Goal: Information Seeking & Learning: Learn about a topic

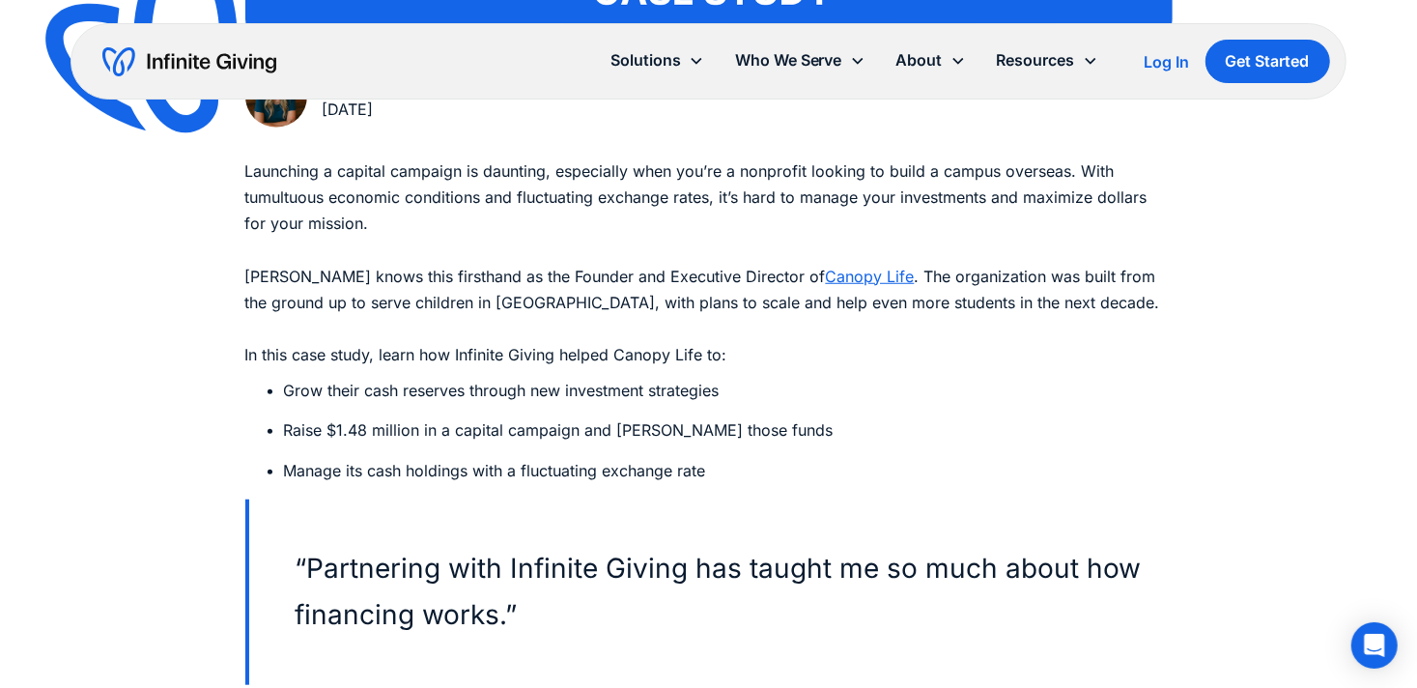
scroll to position [917, 0]
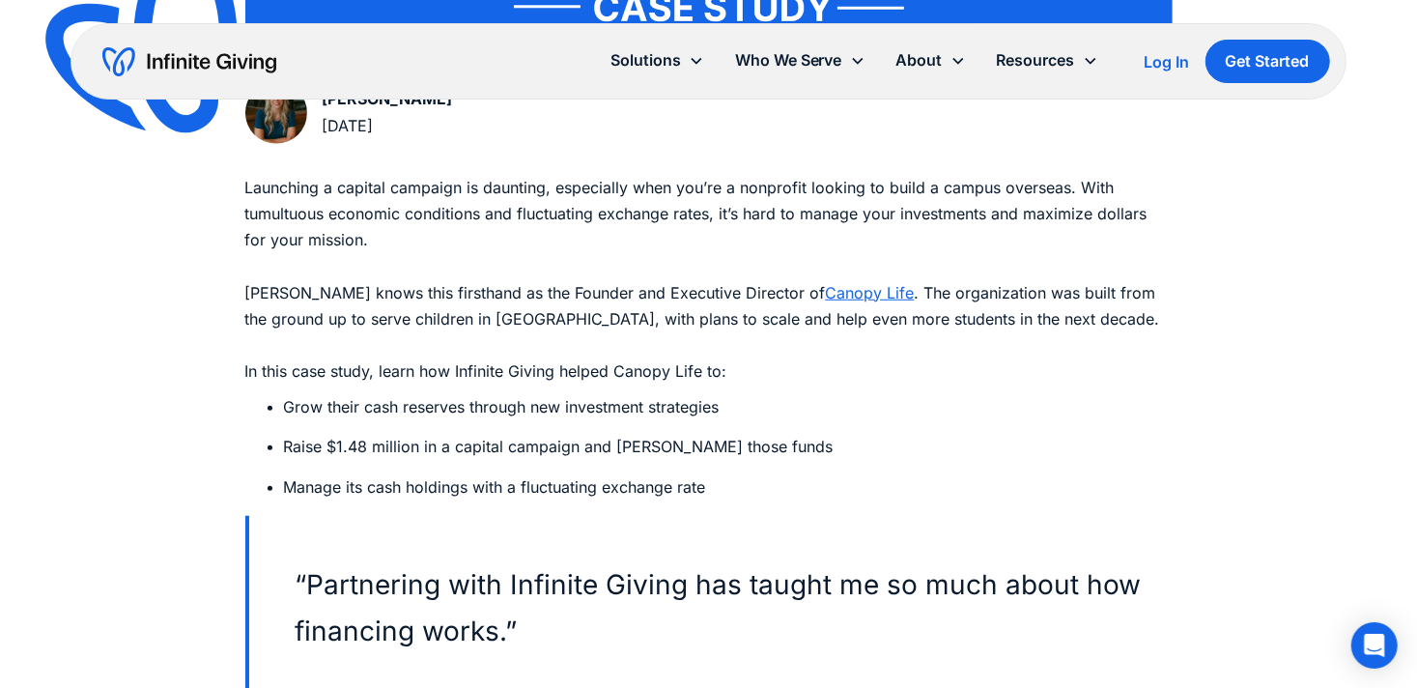
drag, startPoint x: 687, startPoint y: 484, endPoint x: 196, endPoint y: 364, distance: 504.9
copy div "In this case study, learn how Infinite Giving helped Canopy Life to: Grow their…"
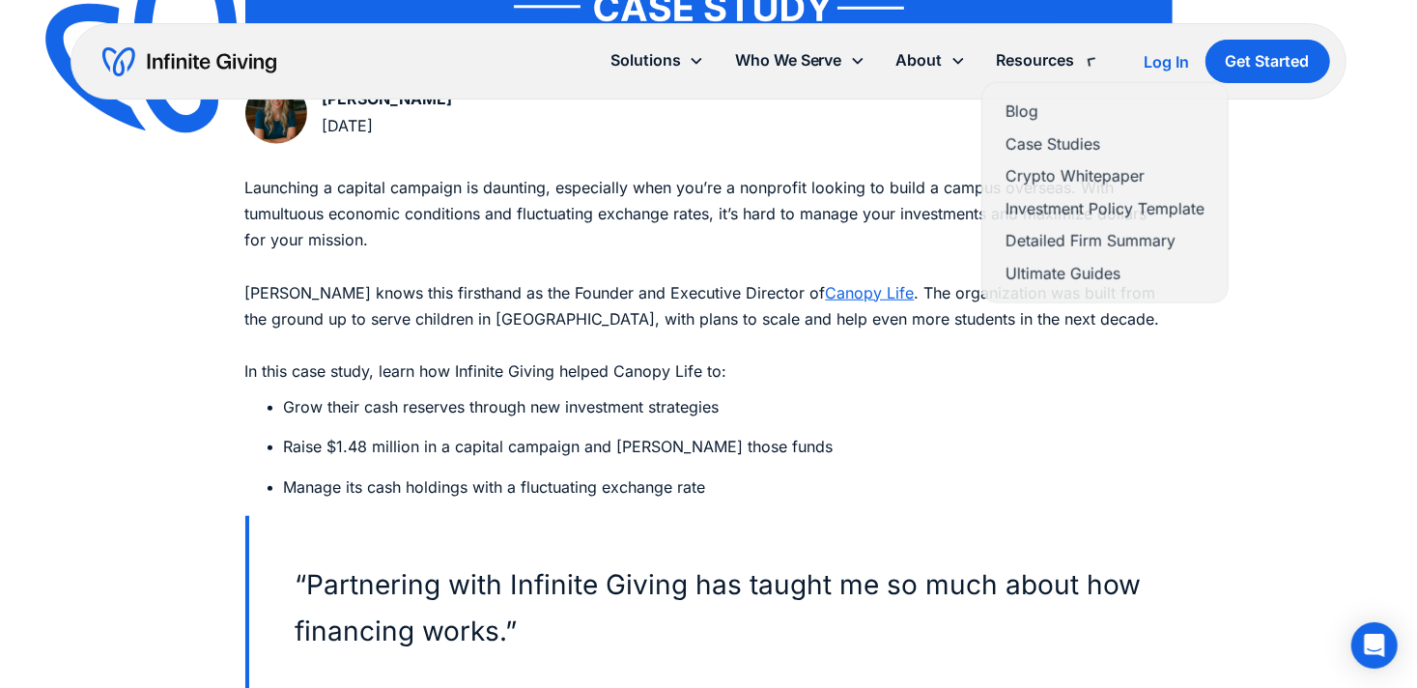
click at [1022, 52] on div "Resources" at bounding box center [1035, 60] width 78 height 26
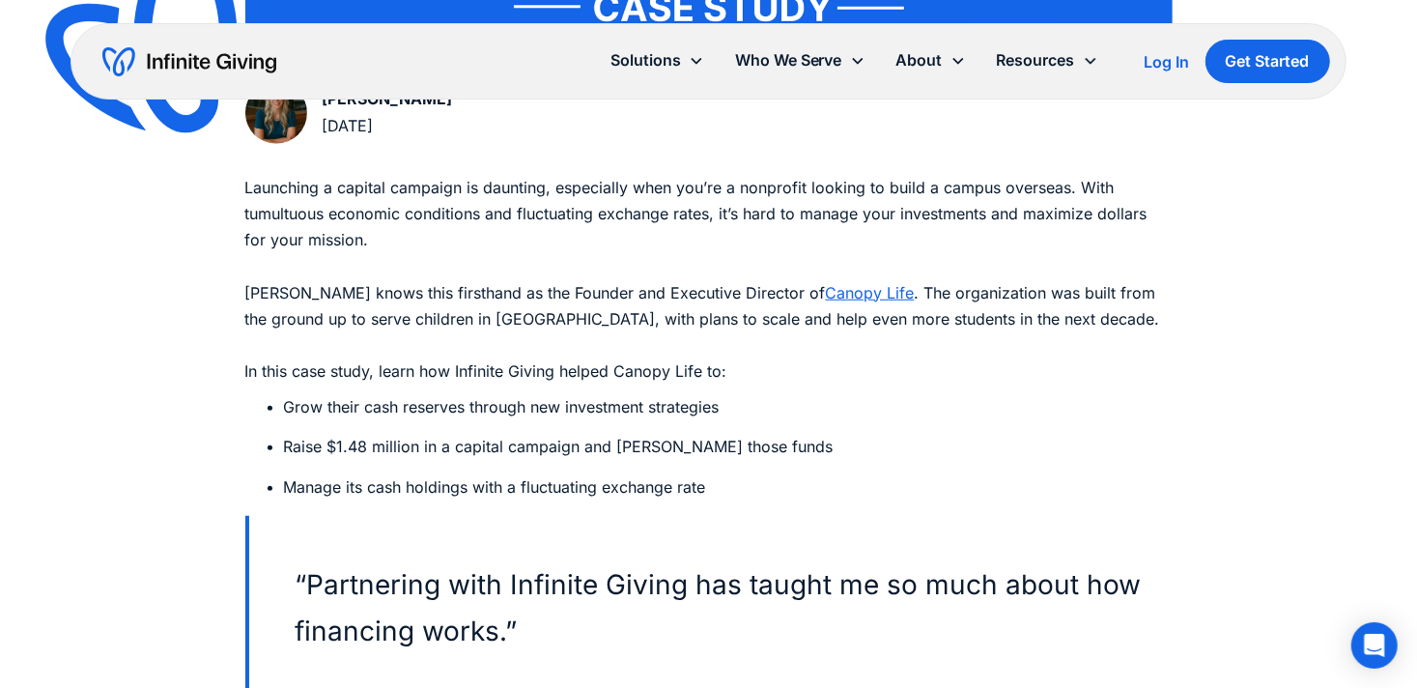
click at [1021, 60] on div "Resources" at bounding box center [1035, 60] width 78 height 26
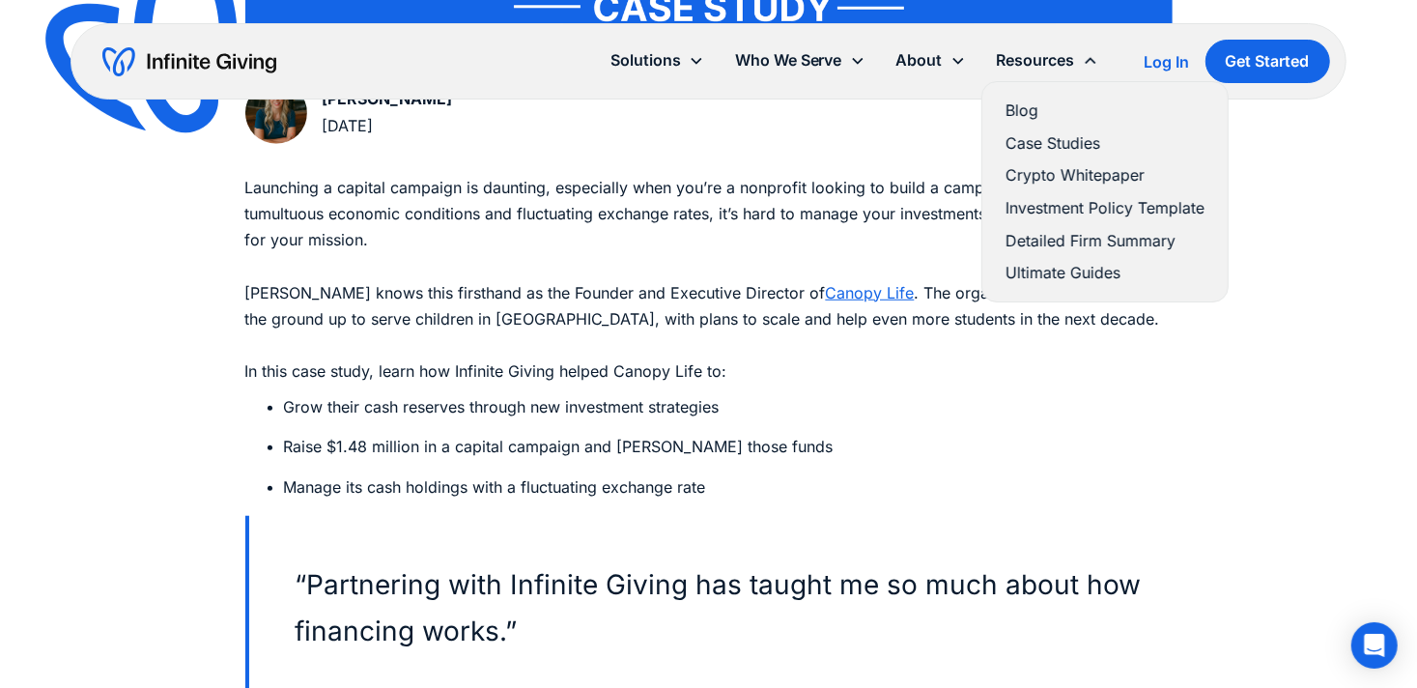
click at [1015, 107] on link "Blog" at bounding box center [1104, 111] width 199 height 26
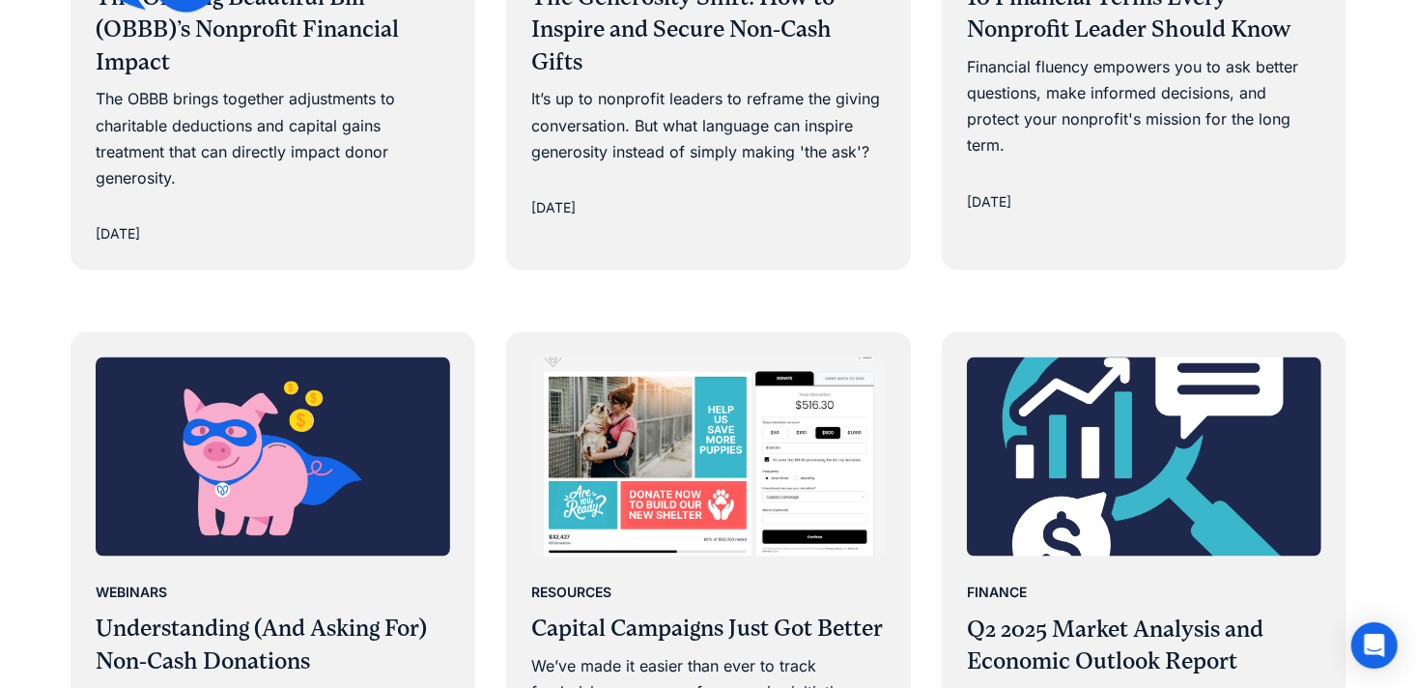
scroll to position [1657, 0]
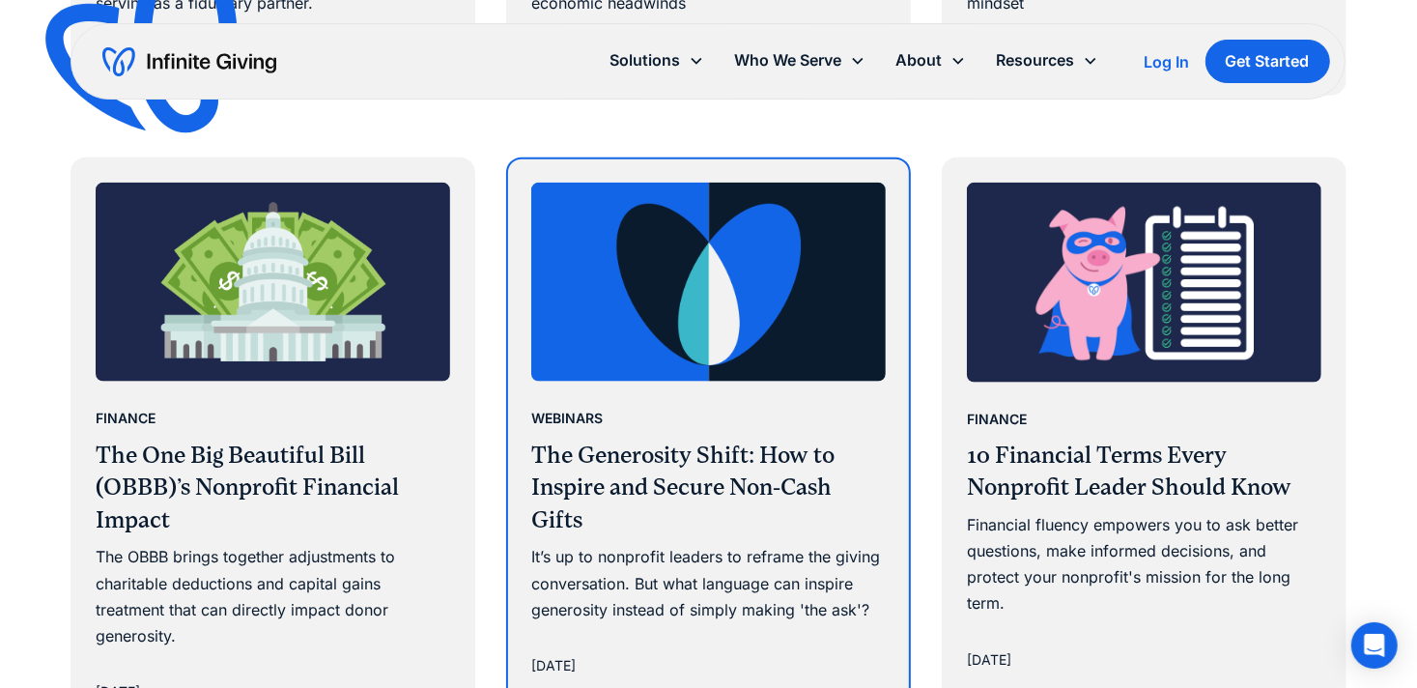
click at [709, 439] on h3 "The Generosity Shift: How to Inspire and Secure Non-Cash Gifts" at bounding box center [708, 488] width 354 height 98
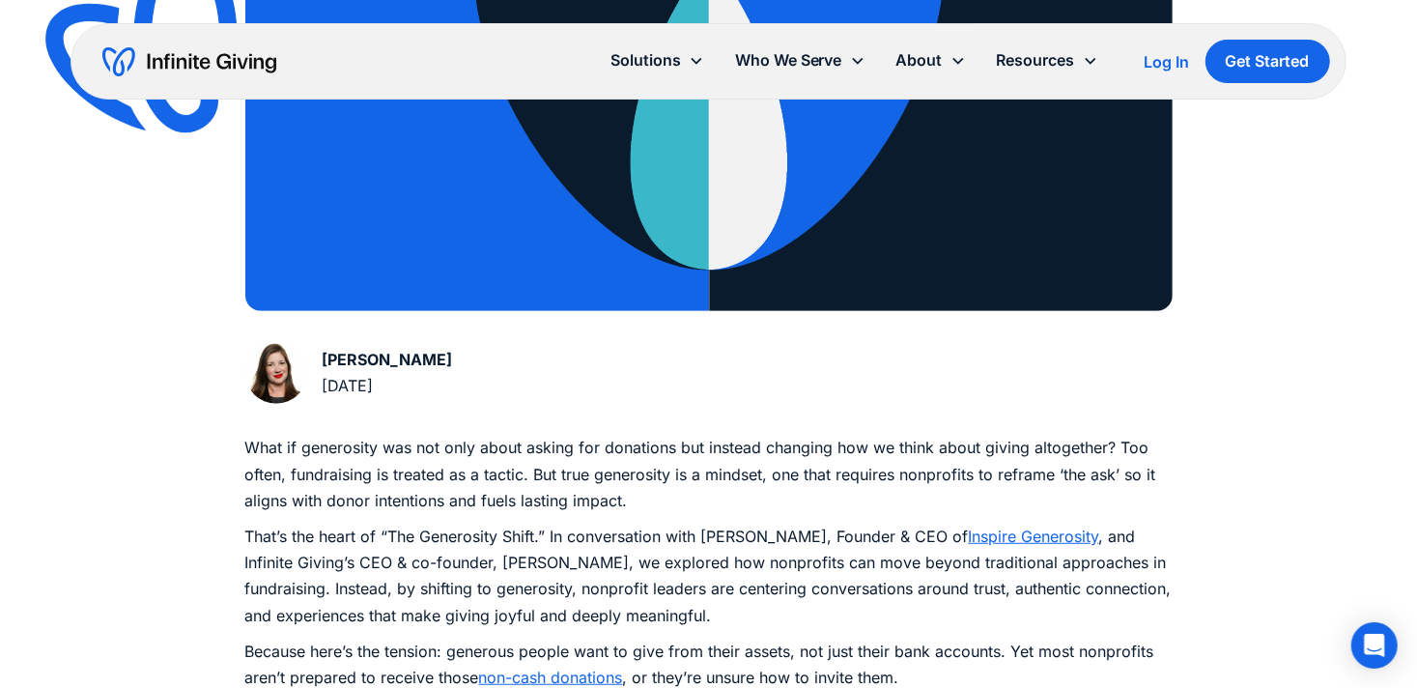
scroll to position [738, 0]
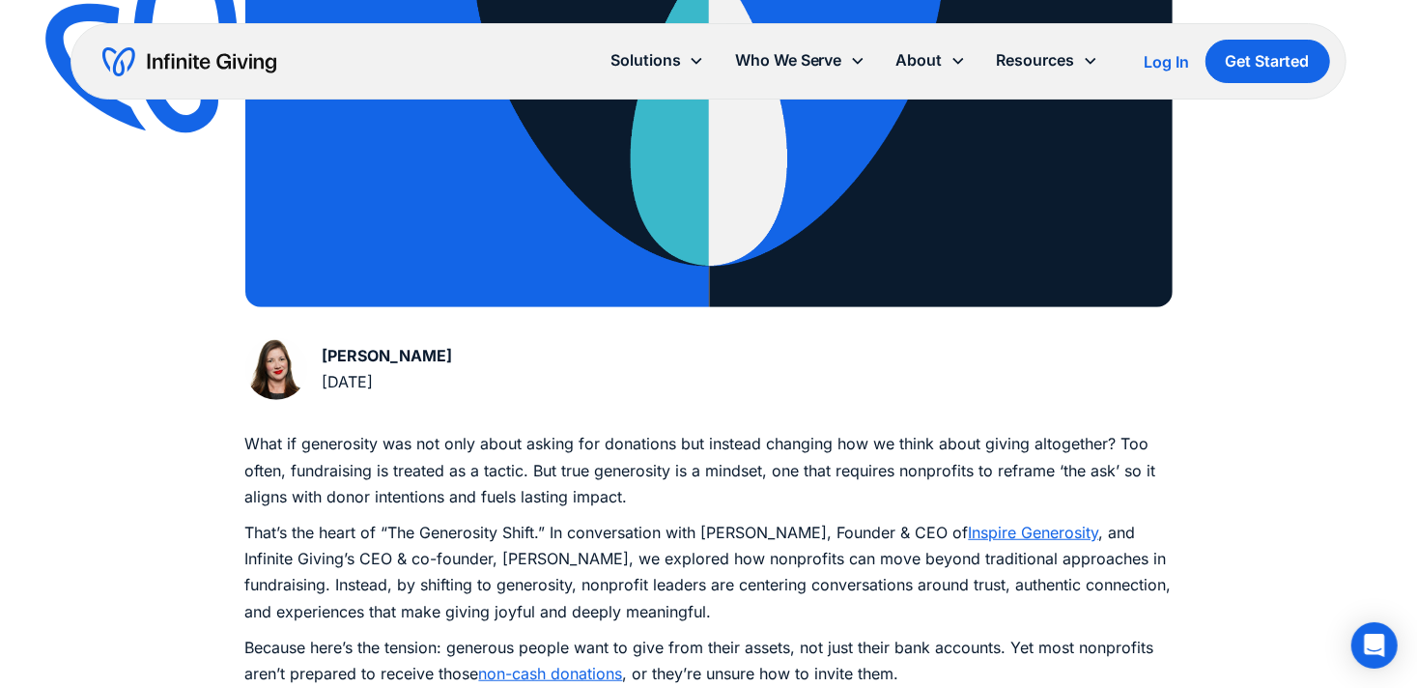
click at [666, 543] on p "That’s the heart of “The Generosity Shift.” In conversation with Joanna Hogan, …" at bounding box center [708, 571] width 927 height 105
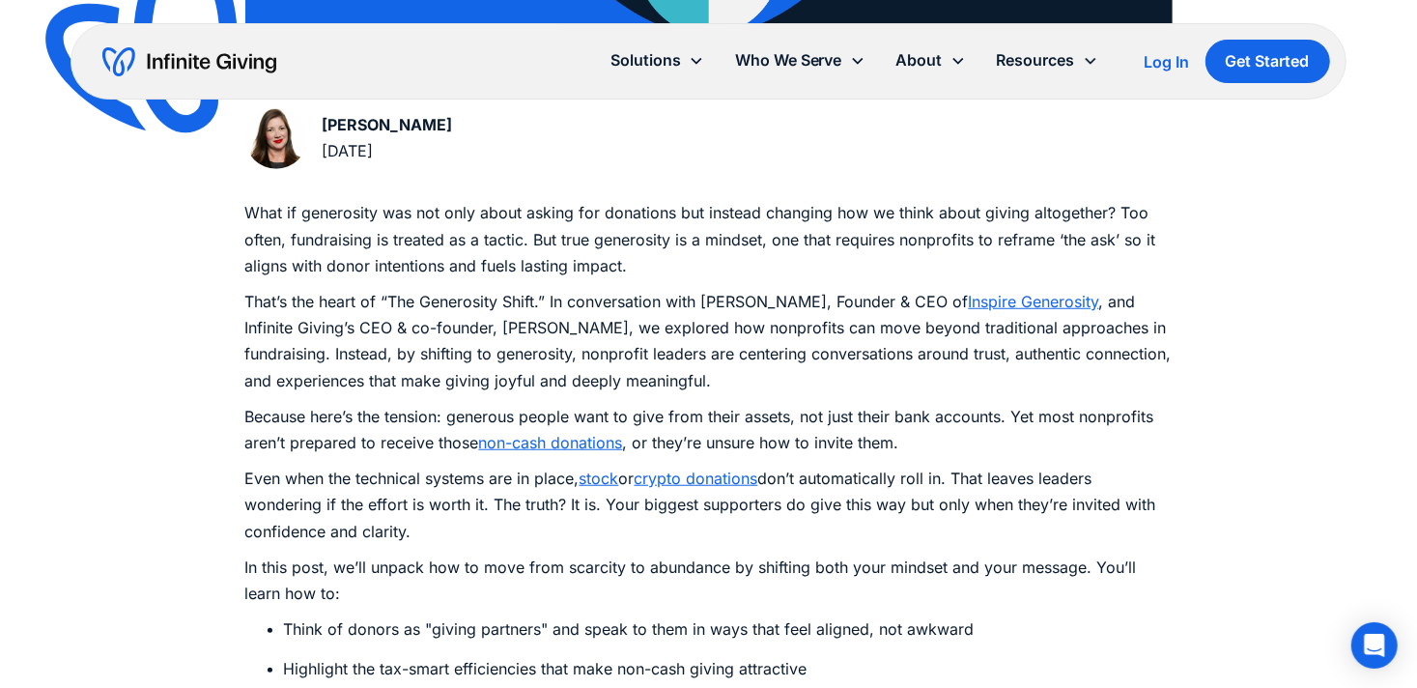
scroll to position [969, 0]
drag, startPoint x: 715, startPoint y: 529, endPoint x: 183, endPoint y: 481, distance: 533.3
copy p "Even when the technical systems are in place, stock or crypto donations don’t a…"
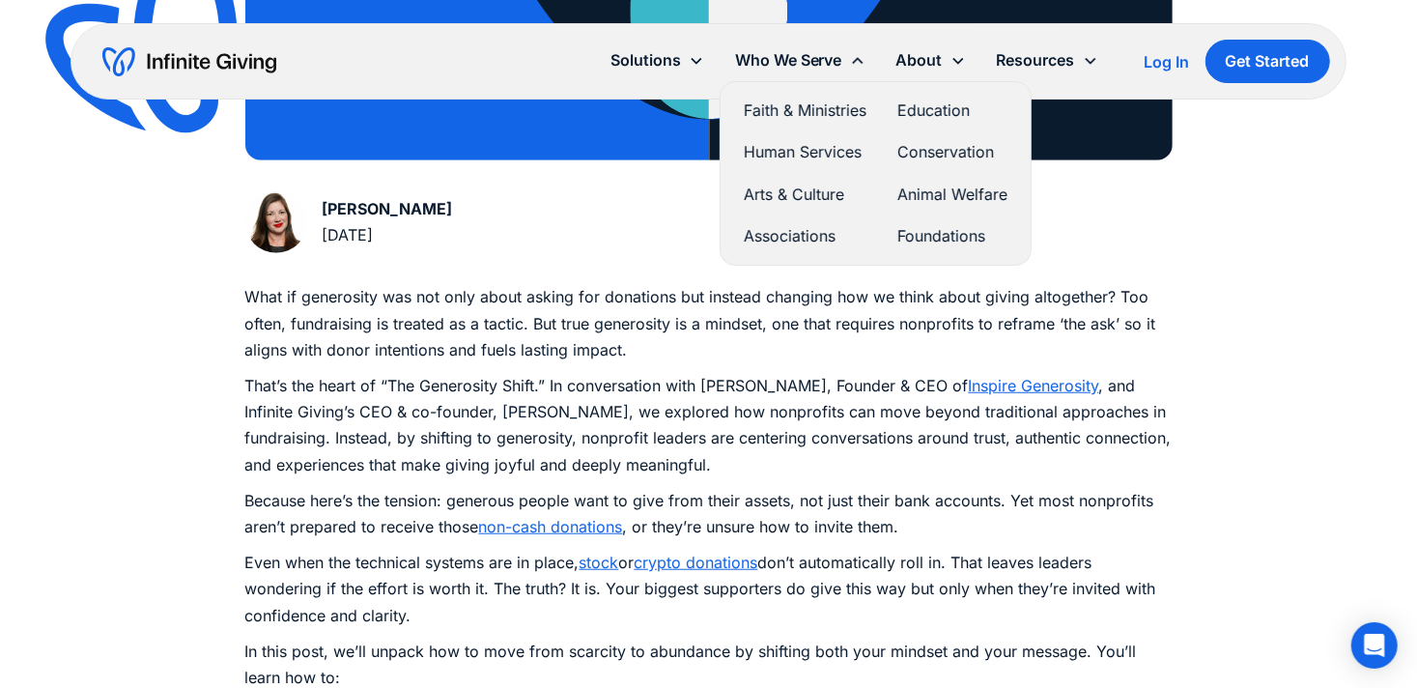
scroll to position [275, 0]
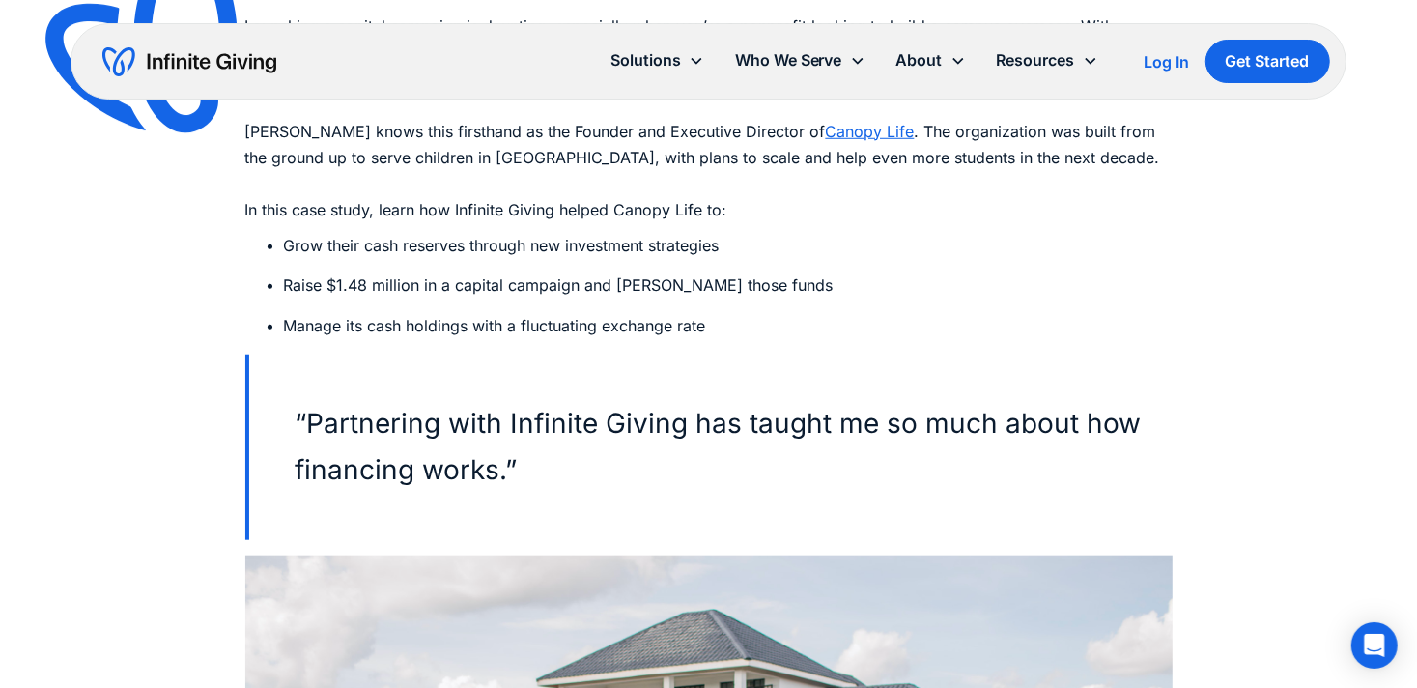
scroll to position [1081, 0]
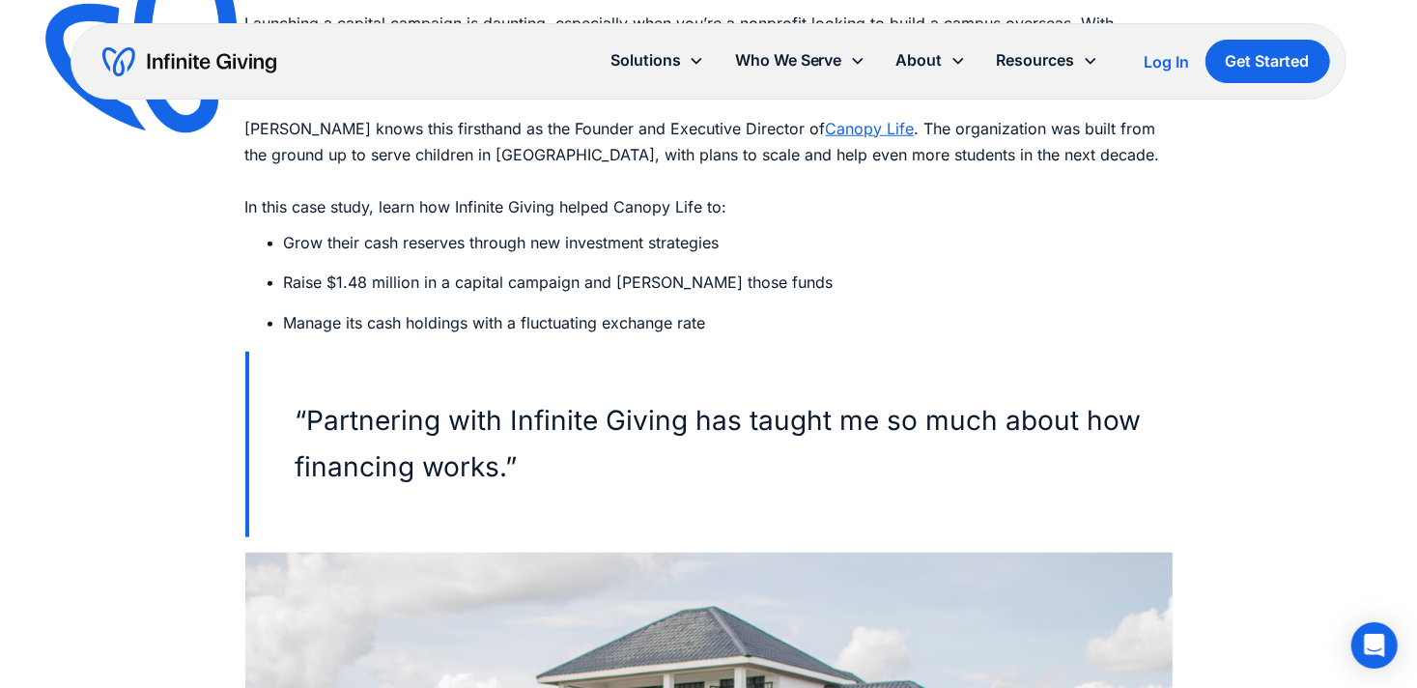
drag, startPoint x: 572, startPoint y: 484, endPoint x: 298, endPoint y: 415, distance: 281.7
click at [298, 415] on blockquote "“Partnering with Infinite Giving has taught me so much about how financing work…" at bounding box center [708, 443] width 927 height 185
copy blockquote "“Partnering with Infinite Giving has taught me so much about how financing work…"
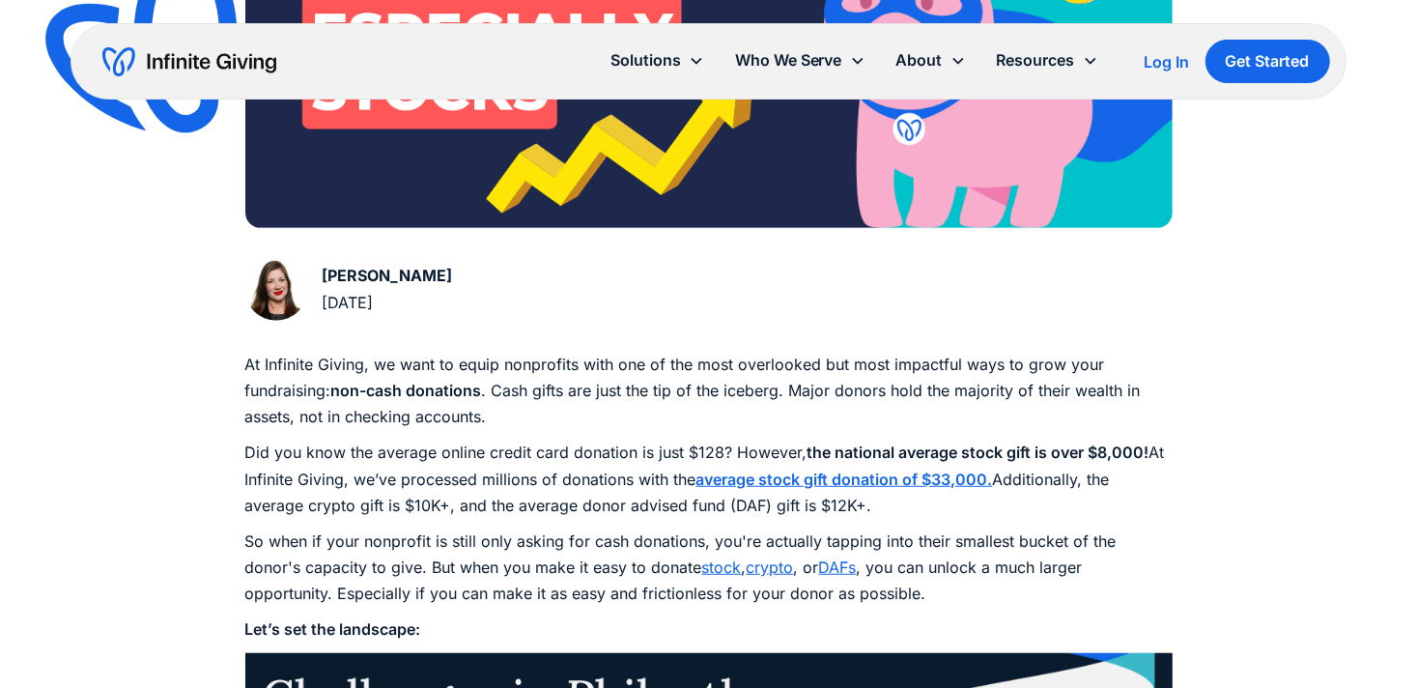
scroll to position [1030, 0]
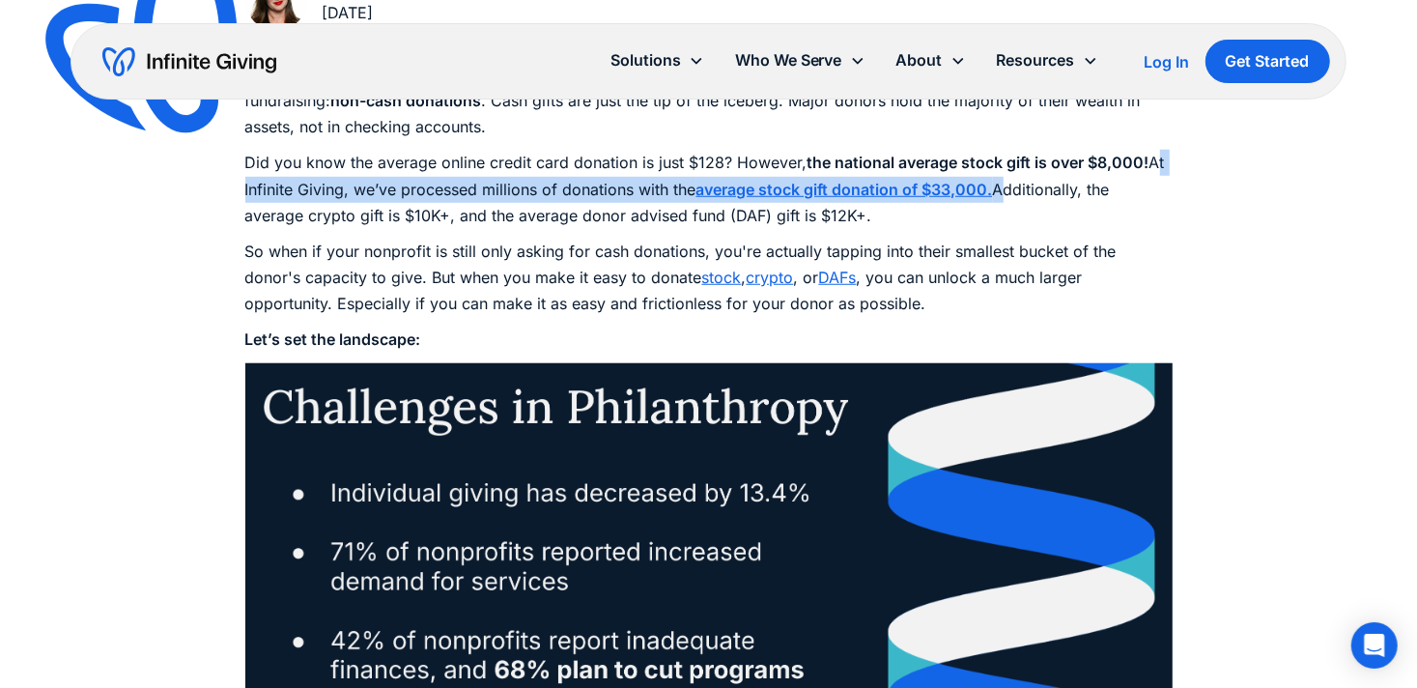
drag, startPoint x: 1000, startPoint y: 191, endPoint x: 1156, endPoint y: 166, distance: 157.5
click at [1156, 166] on p "Did you know the average online credit card donation is just $128? However, the…" at bounding box center [708, 189] width 927 height 79
copy p "At Infinite Giving, we’ve processed millions of donations with the average stoc…"
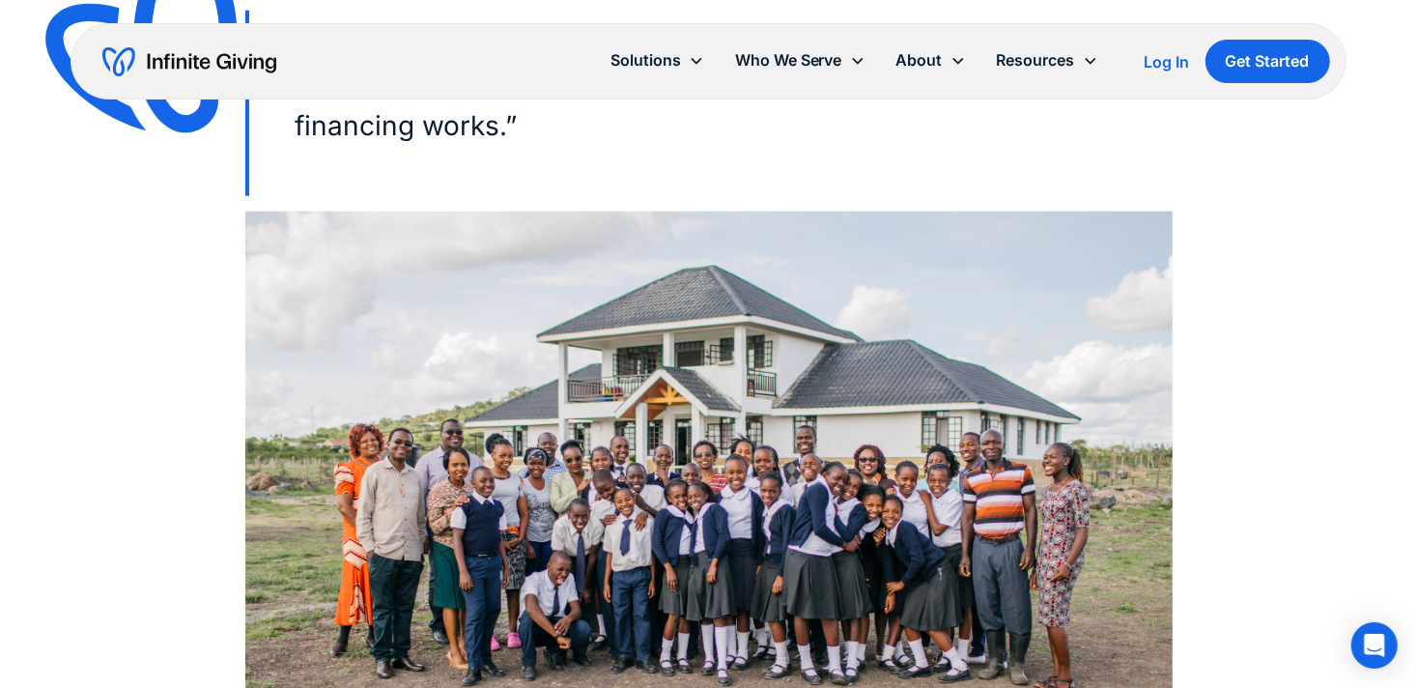
scroll to position [950, 0]
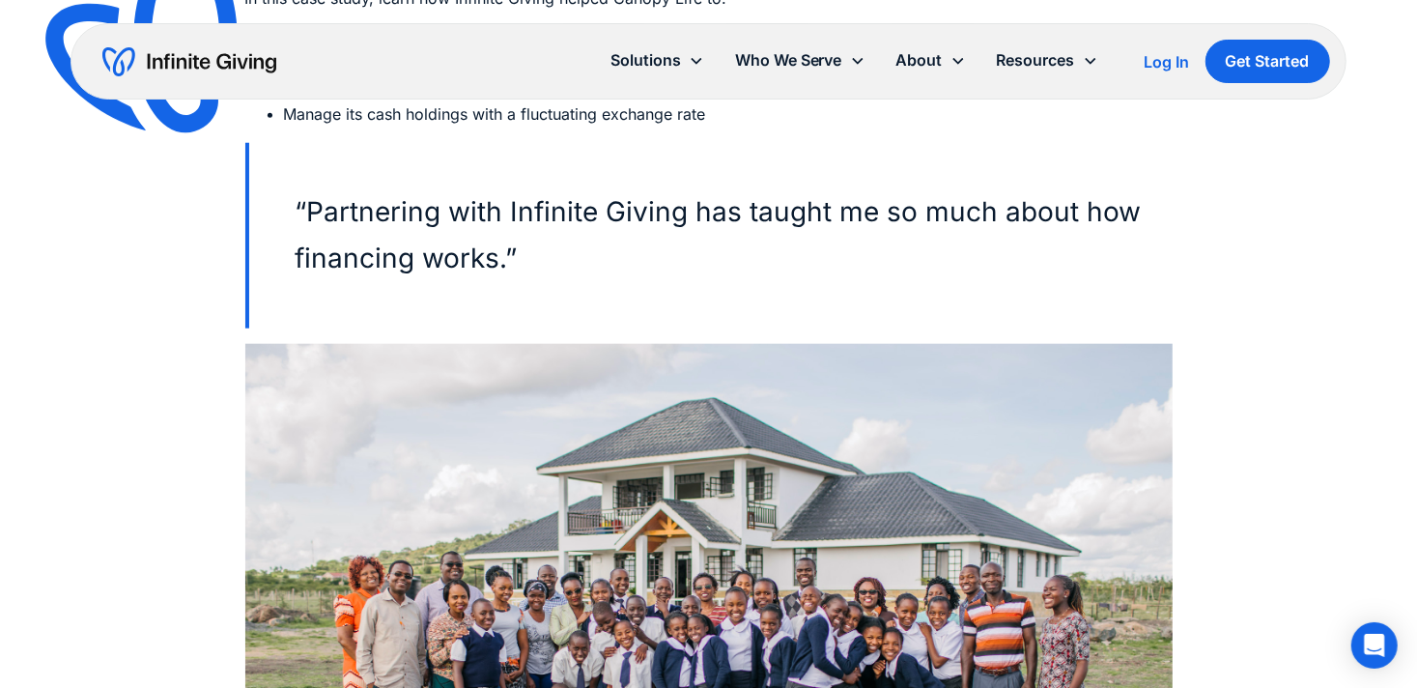
scroll to position [1549, 0]
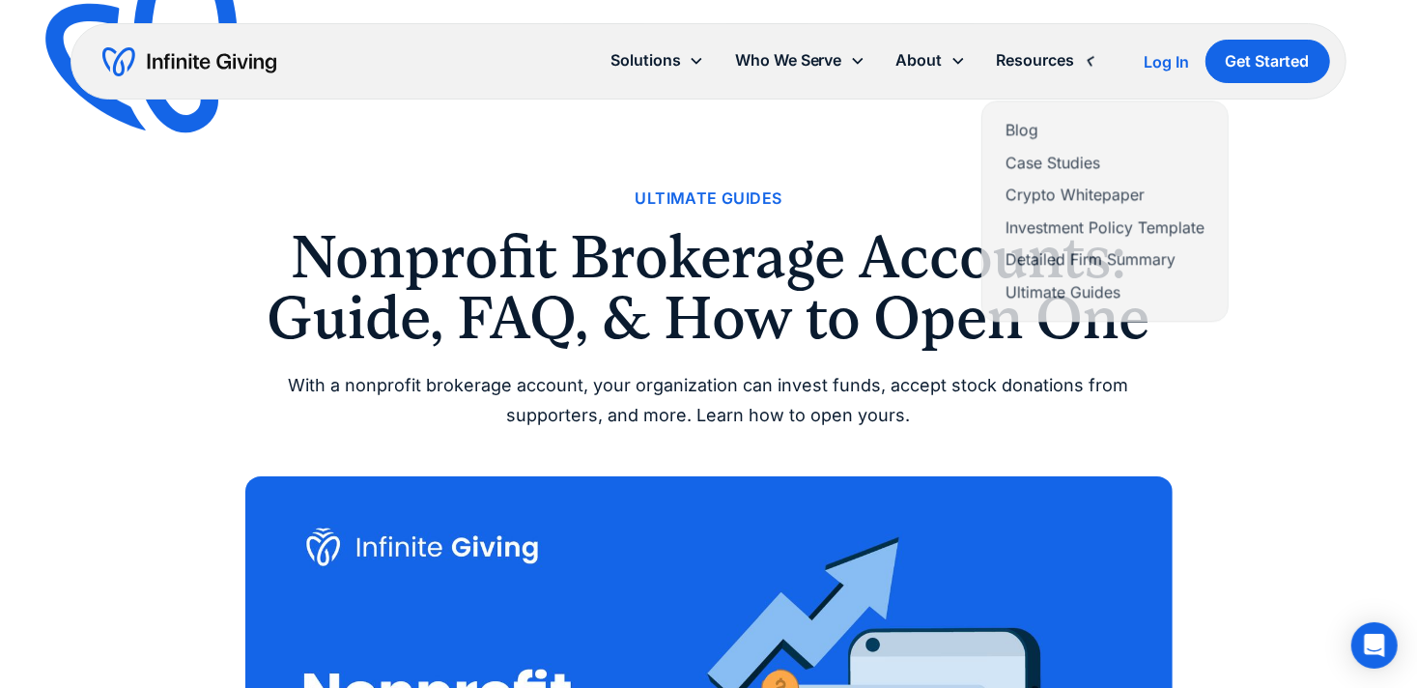
click at [1034, 59] on div "Resources" at bounding box center [1035, 60] width 78 height 26
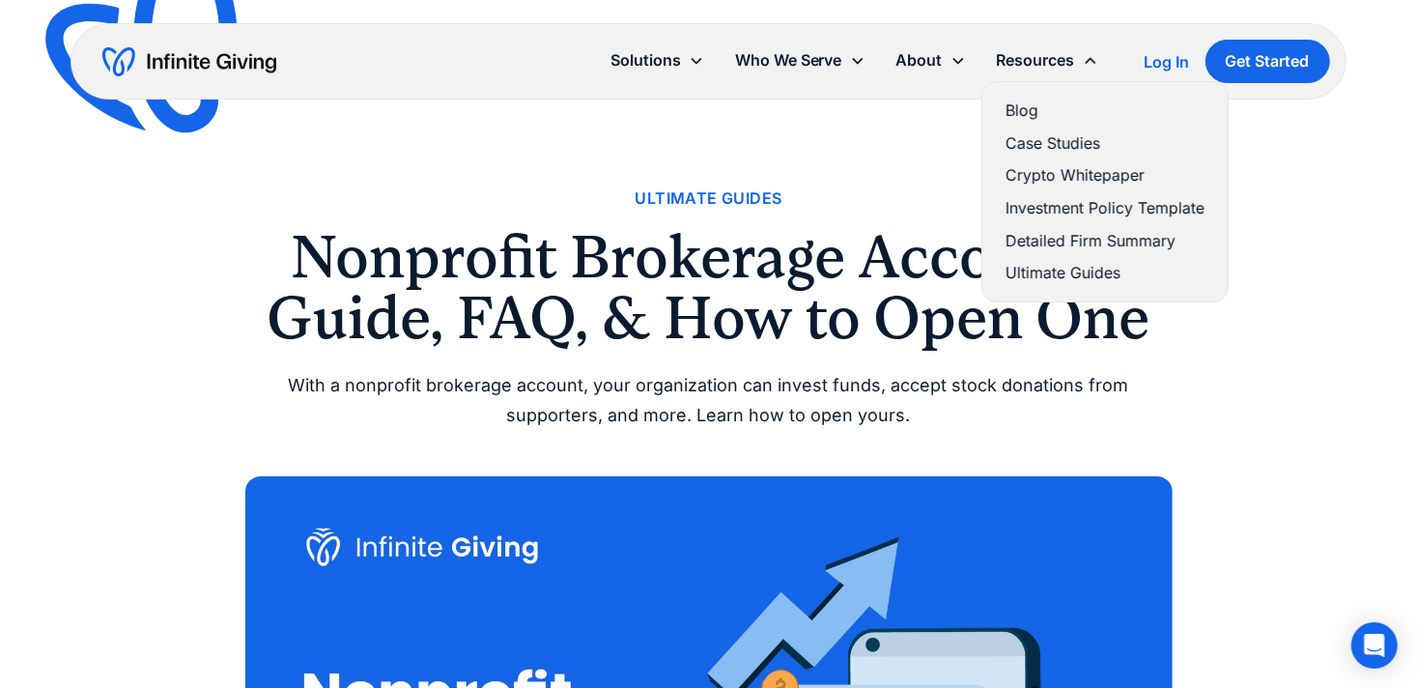
click at [1013, 112] on link "Blog" at bounding box center [1104, 111] width 199 height 26
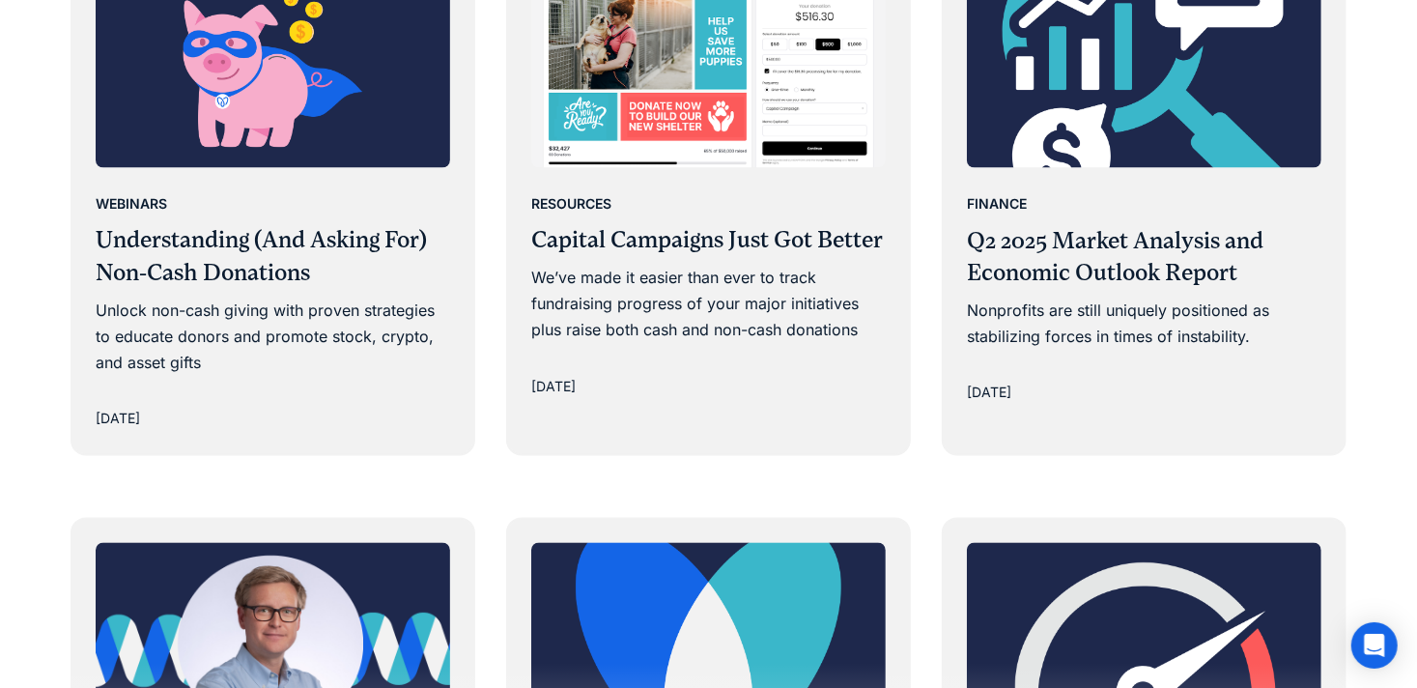
scroll to position [2629, 0]
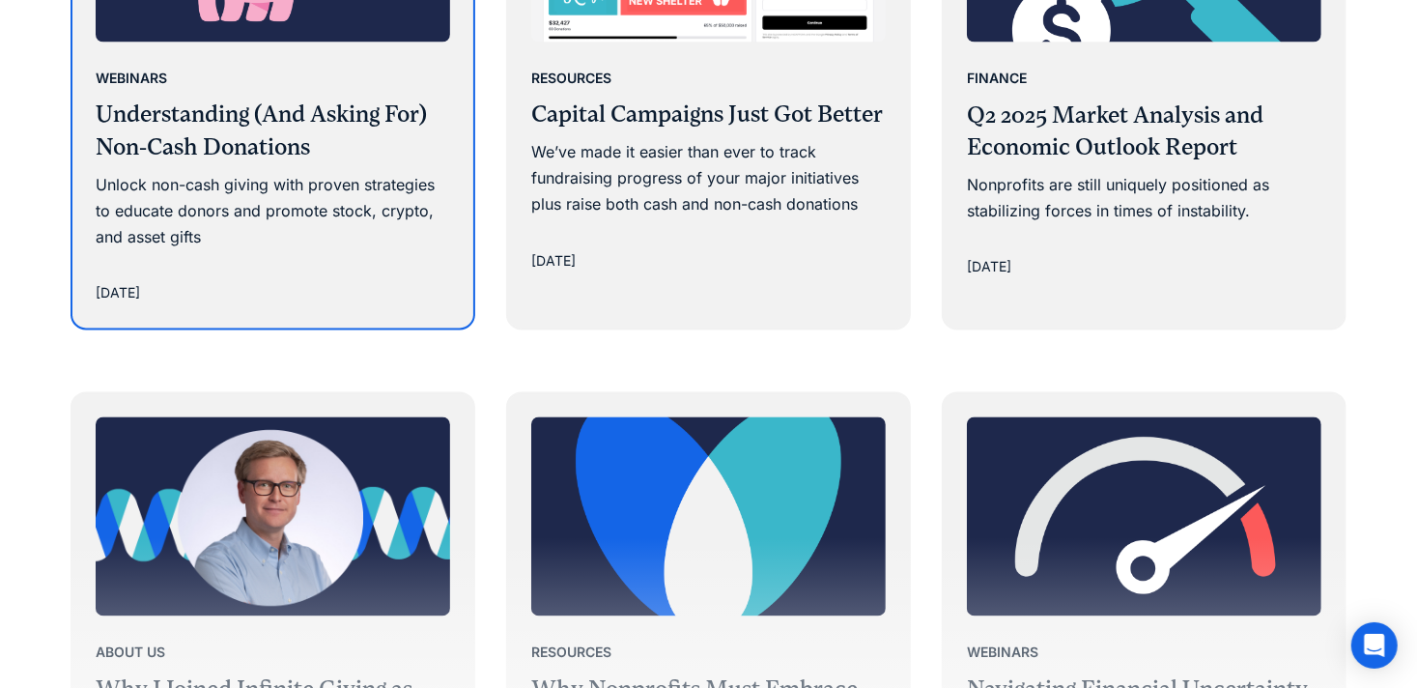
click at [194, 261] on div "Webinars Understanding (And Asking For) Non-Cash Donations Unlock non-cash givi…" at bounding box center [272, 185] width 401 height 286
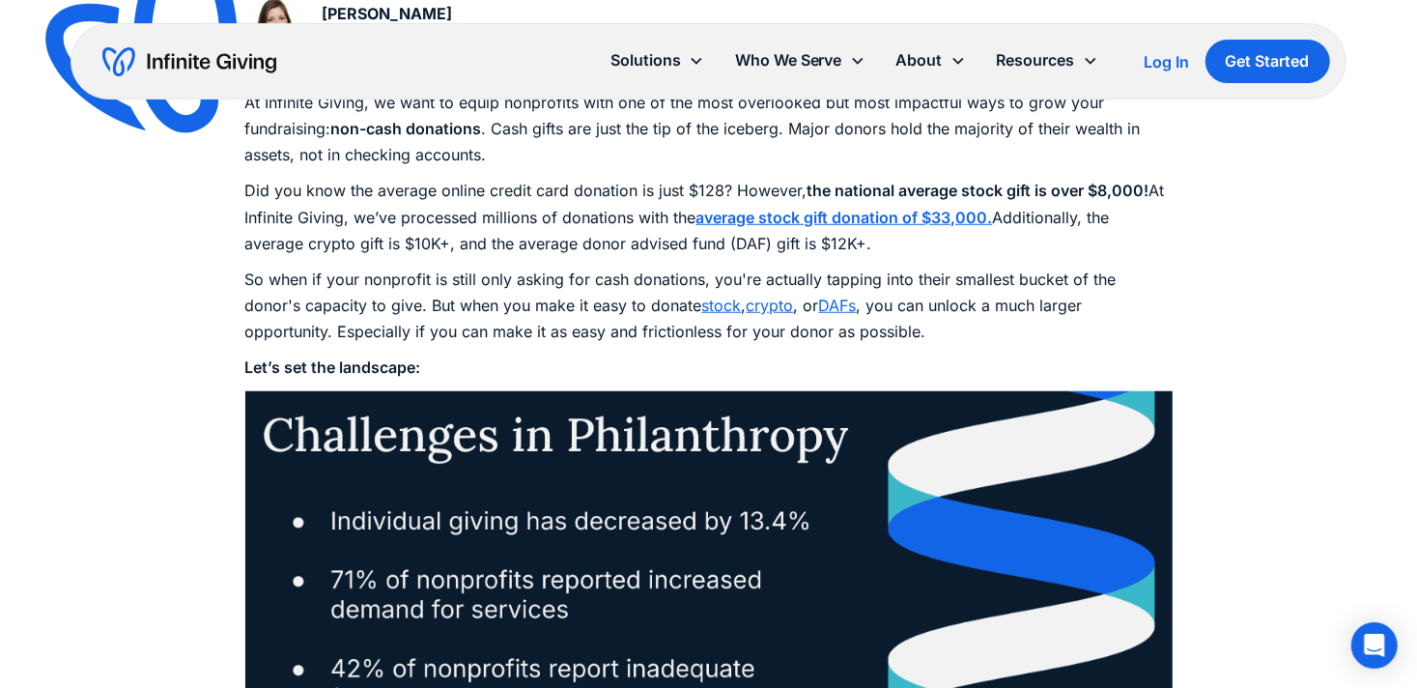
scroll to position [1119, 0]
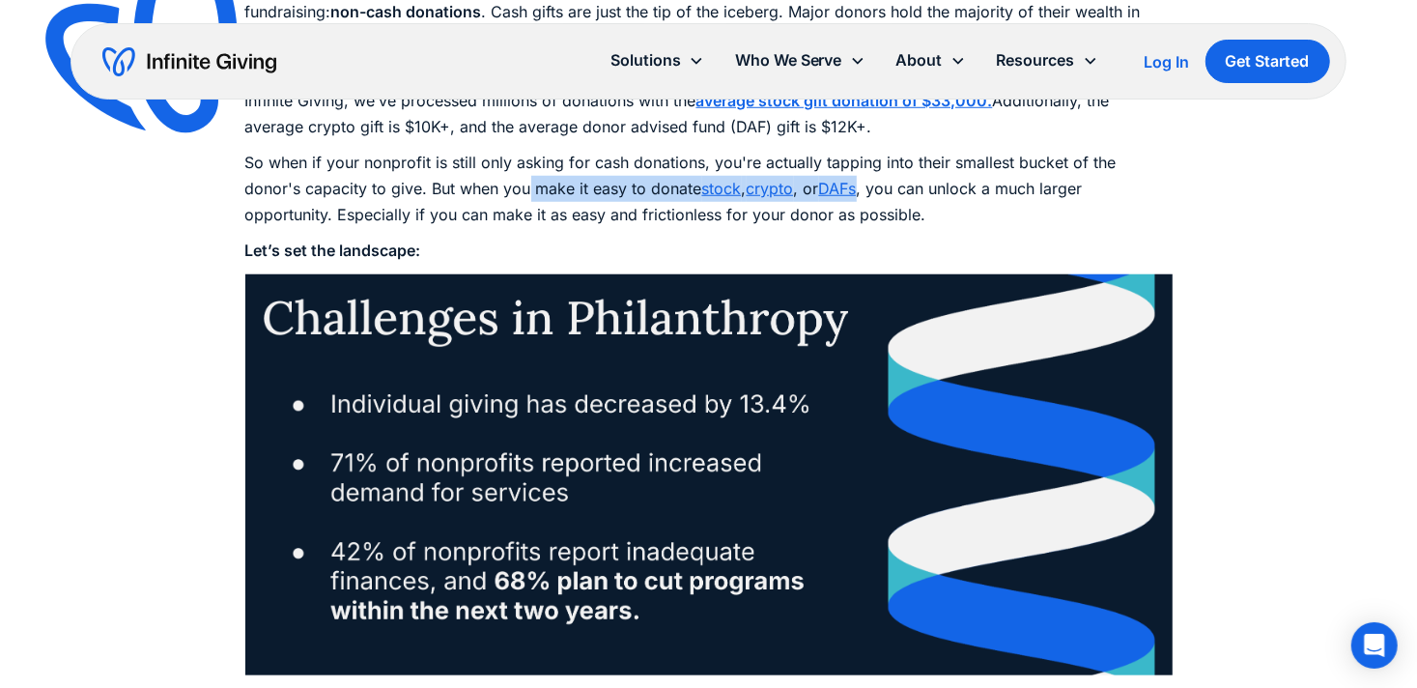
drag, startPoint x: 471, startPoint y: 189, endPoint x: 801, endPoint y: 191, distance: 330.2
click at [801, 191] on p "So when if your nonprofit is still only asking for cash donations, you're actua…" at bounding box center [708, 189] width 927 height 79
copy p "make it easy to donate stock , crypto , or DAFs"
click at [525, 228] on p "So when if your nonprofit is still only asking for cash donations, you're actua…" at bounding box center [708, 189] width 927 height 79
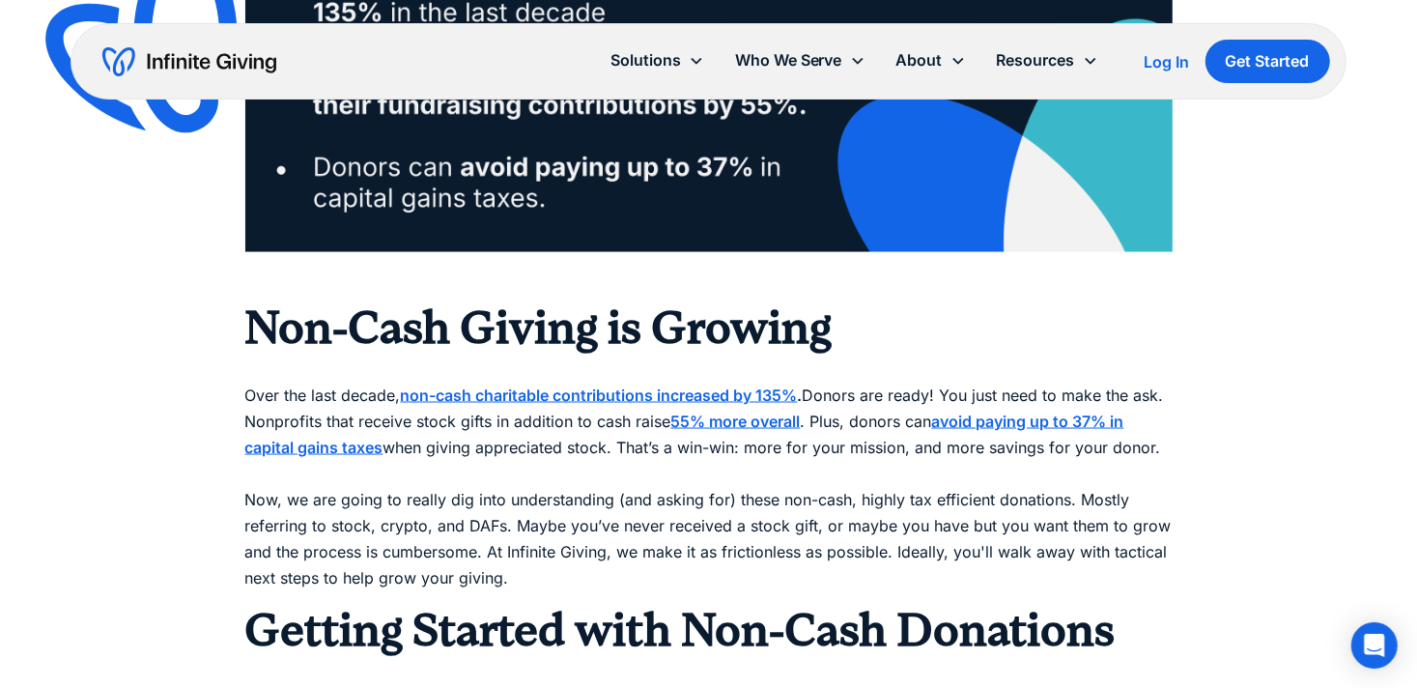
scroll to position [2153, 0]
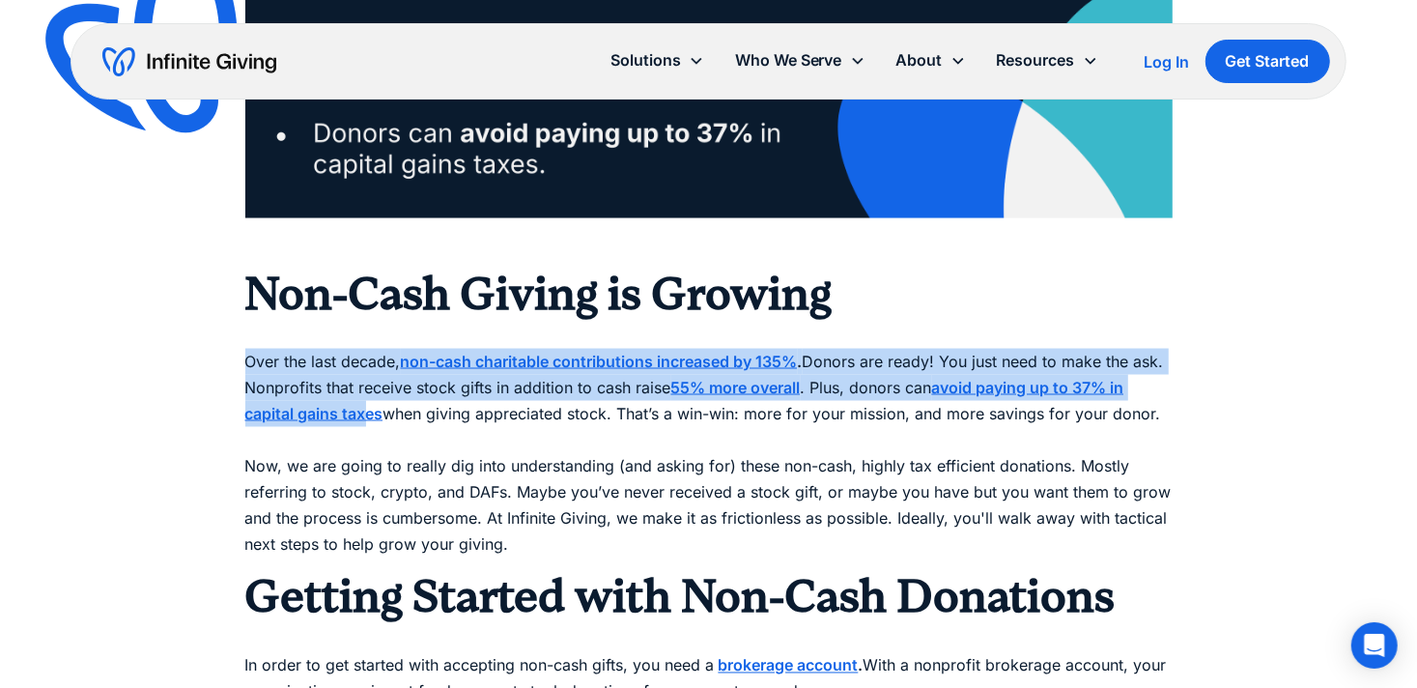
drag, startPoint x: 245, startPoint y: 365, endPoint x: 365, endPoint y: 405, distance: 126.1
click at [365, 405] on p "Over the last decade, non-cash charitable contributions increased by 135% . Don…" at bounding box center [708, 441] width 927 height 237
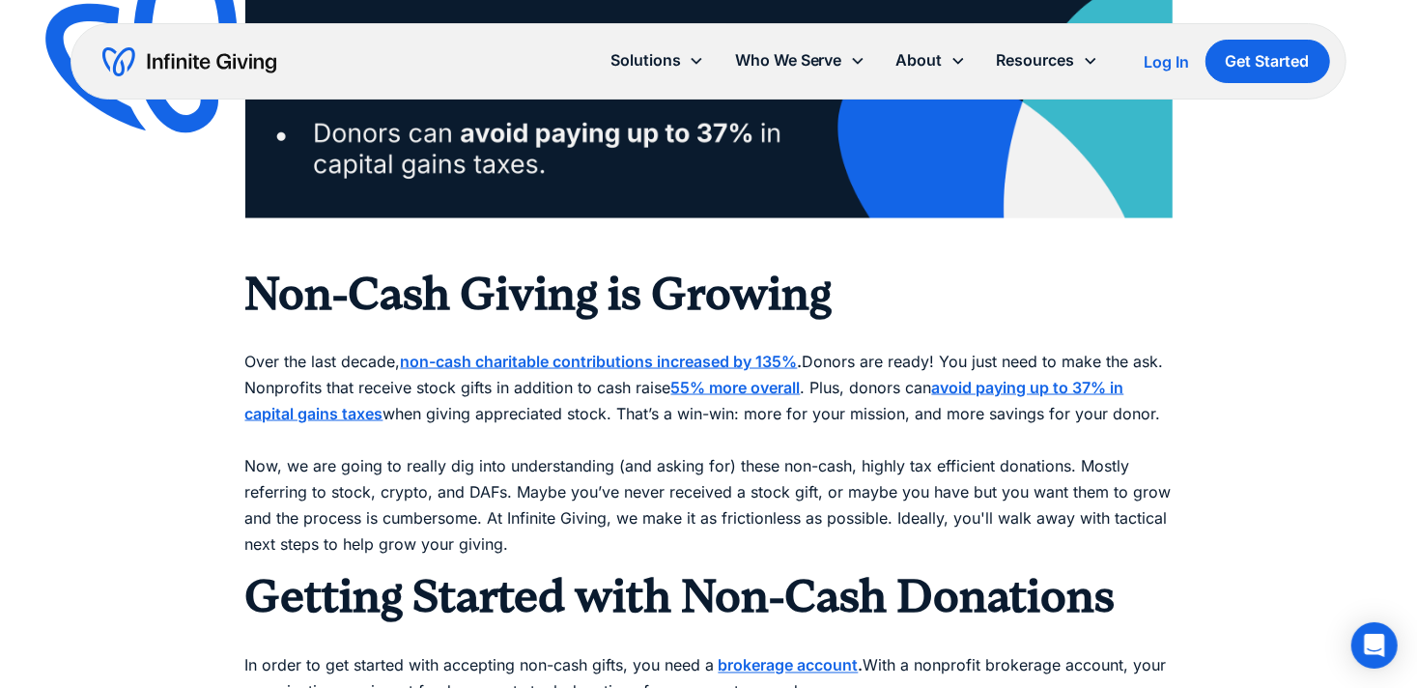
click at [495, 429] on p "Over the last decade, non-cash charitable contributions increased by 135% . Don…" at bounding box center [708, 441] width 927 height 237
drag, startPoint x: 227, startPoint y: 389, endPoint x: 1216, endPoint y: 424, distance: 989.4
copy p "Nonprofits that receive stock gifts in addition to cash raise 55% more overall …"
